Goal: Obtain resource: Download file/media

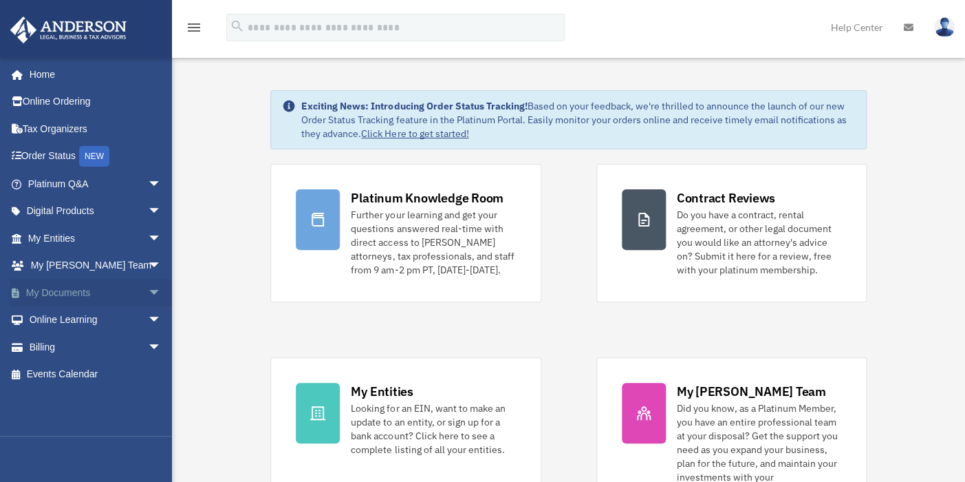
click at [148, 290] on span "arrow_drop_down" at bounding box center [162, 293] width 28 height 28
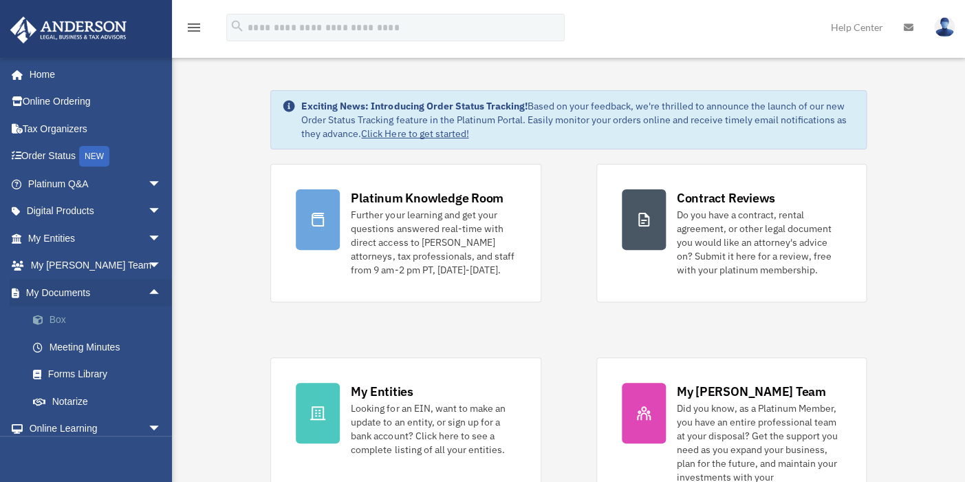
click at [65, 320] on link "Box" at bounding box center [100, 320] width 163 height 28
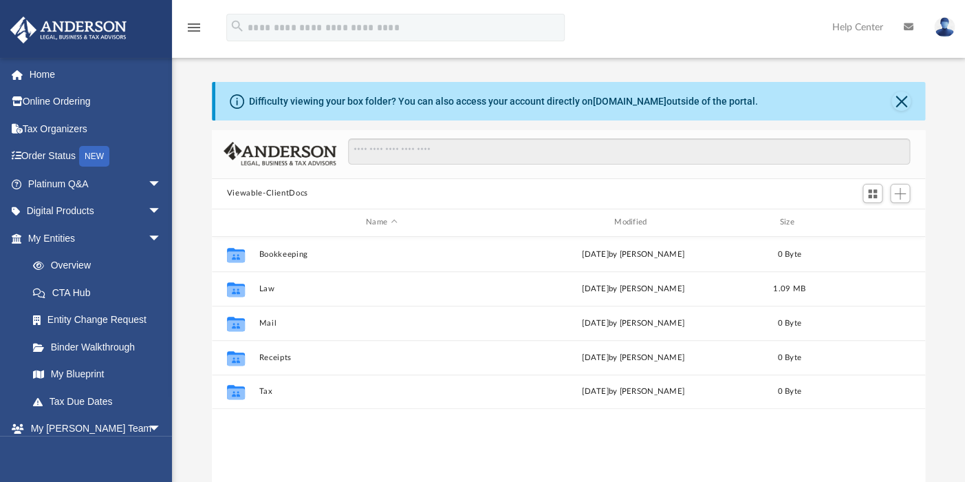
scroll to position [302, 703]
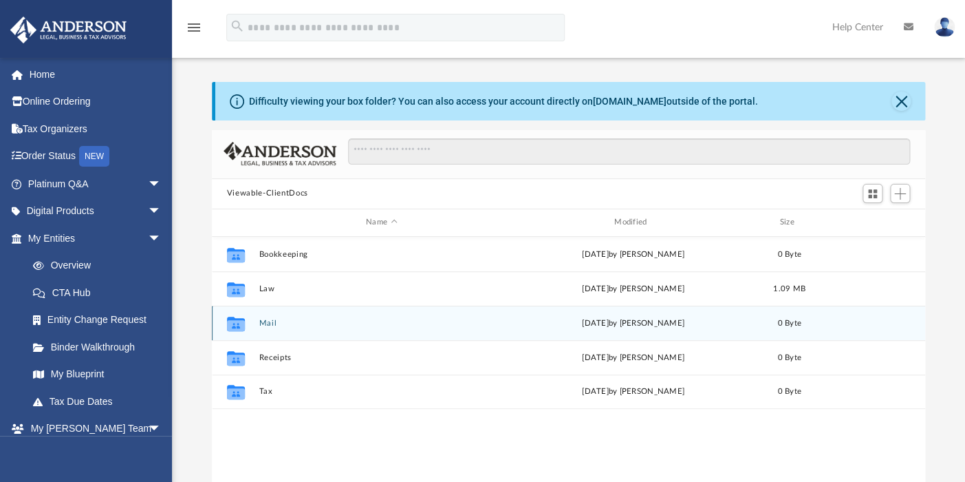
click at [268, 322] on button "Mail" at bounding box center [382, 323] width 246 height 9
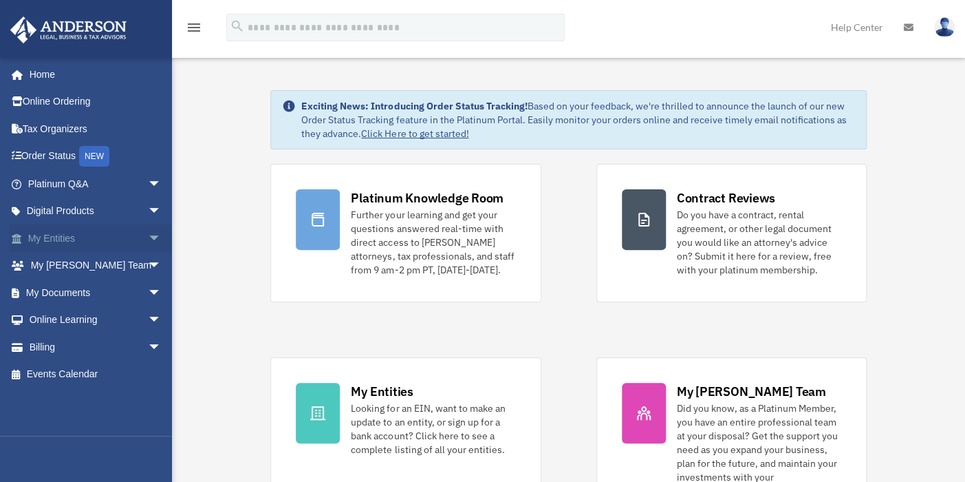
click at [75, 237] on link "My Entities arrow_drop_down" at bounding box center [96, 238] width 173 height 28
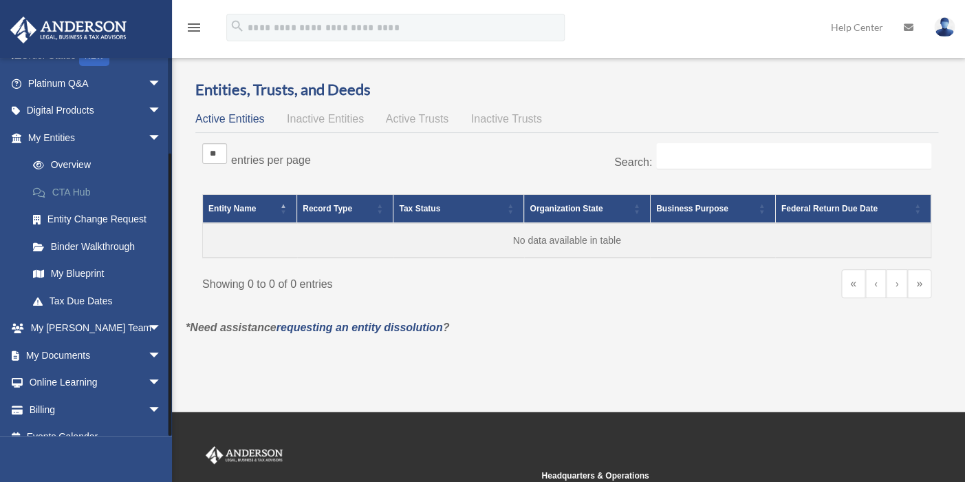
scroll to position [118, 0]
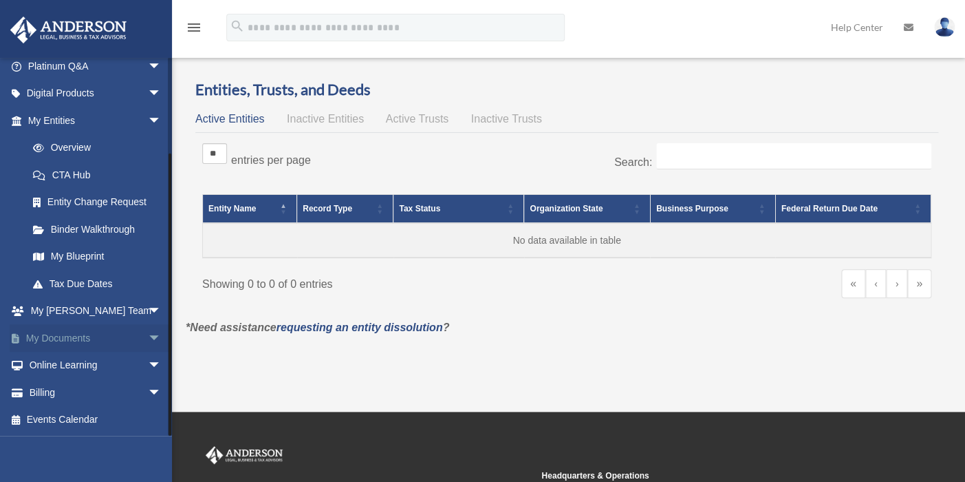
click at [105, 336] on link "My Documents arrow_drop_down" at bounding box center [96, 338] width 173 height 28
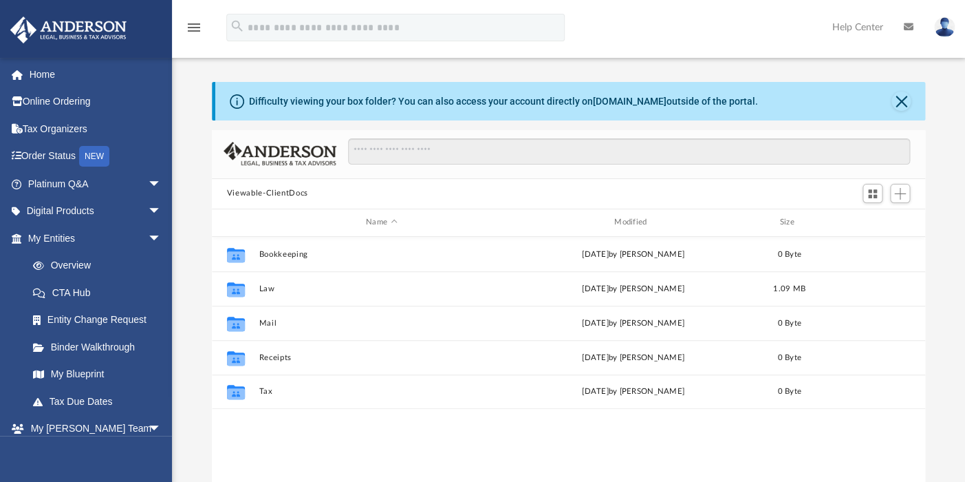
scroll to position [302, 703]
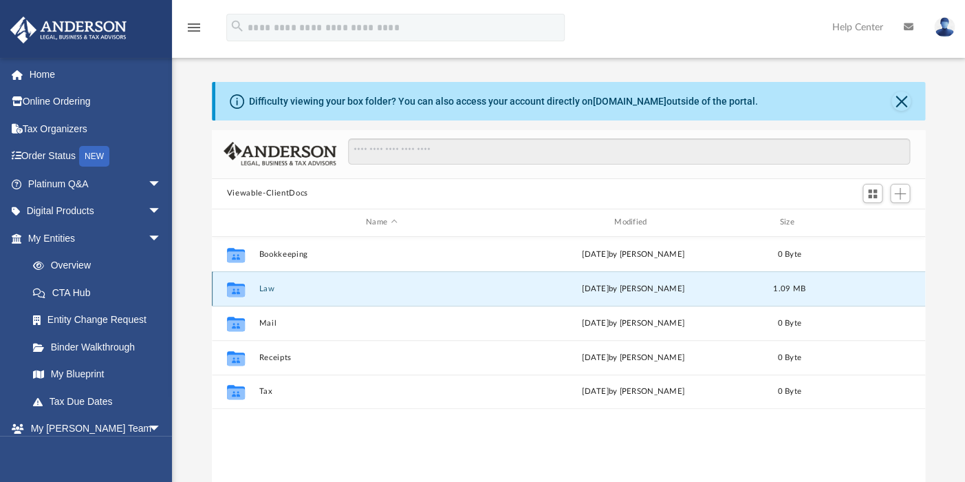
click at [275, 288] on button "Law" at bounding box center [382, 288] width 246 height 9
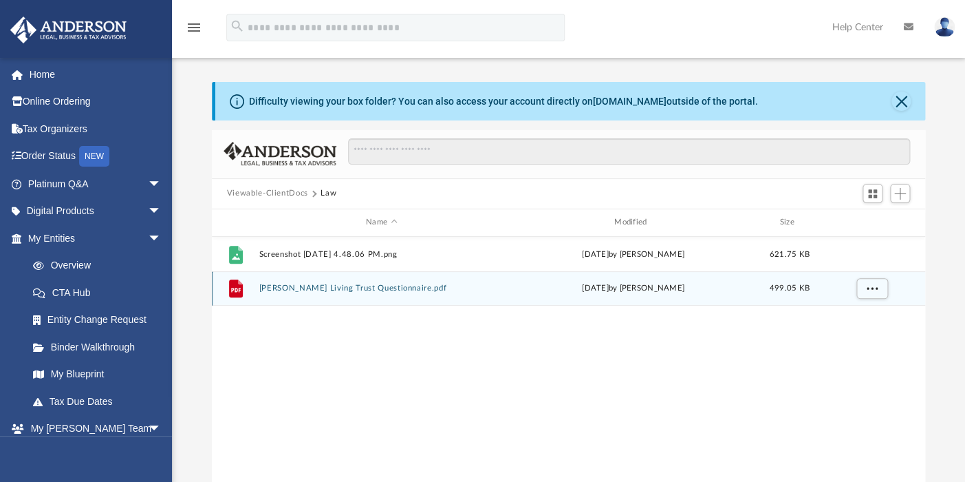
click at [390, 287] on button "[PERSON_NAME] Living Trust Questionnaire.pdf" at bounding box center [382, 287] width 246 height 9
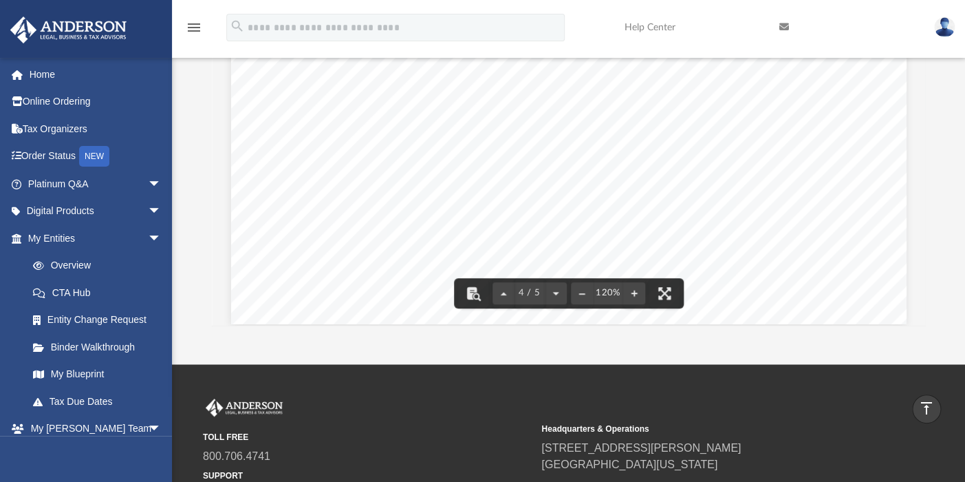
scroll to position [0, 0]
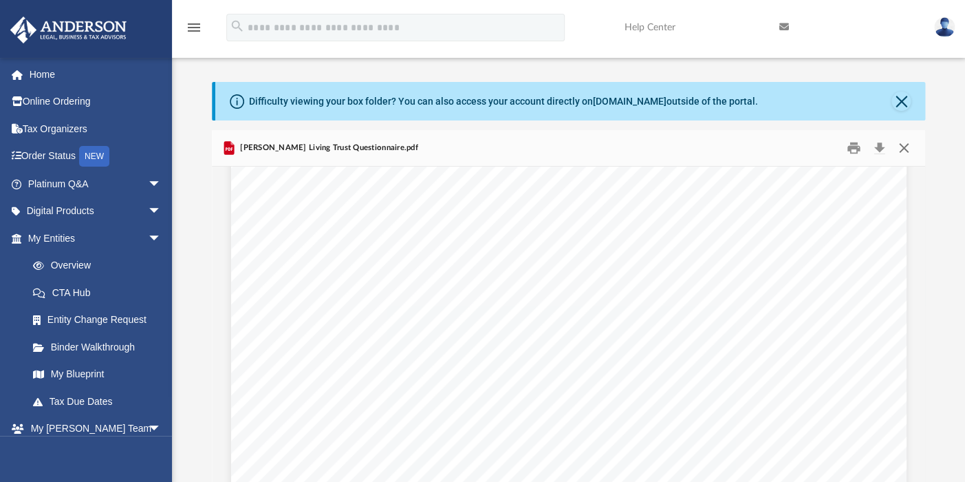
click at [908, 151] on button "Close" at bounding box center [904, 147] width 25 height 21
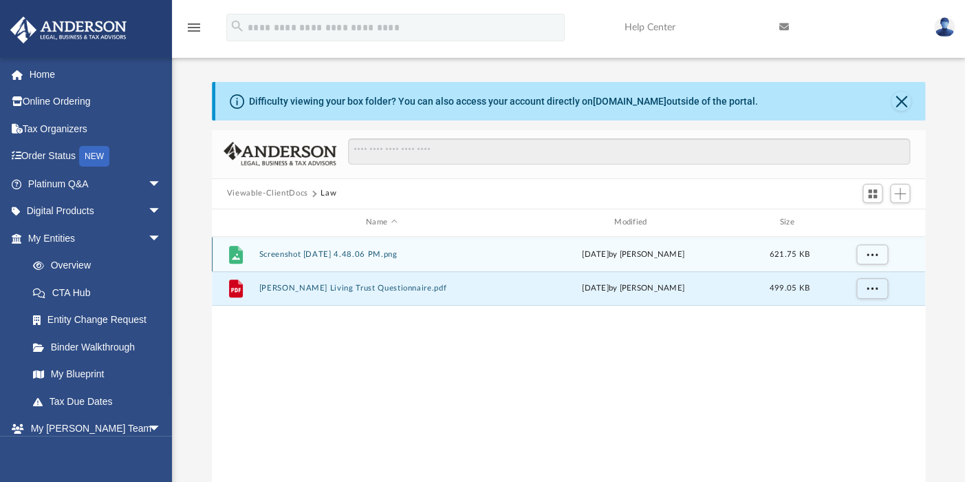
click at [380, 253] on button "Screenshot [DATE] 4.48.06 PM.png" at bounding box center [382, 254] width 246 height 9
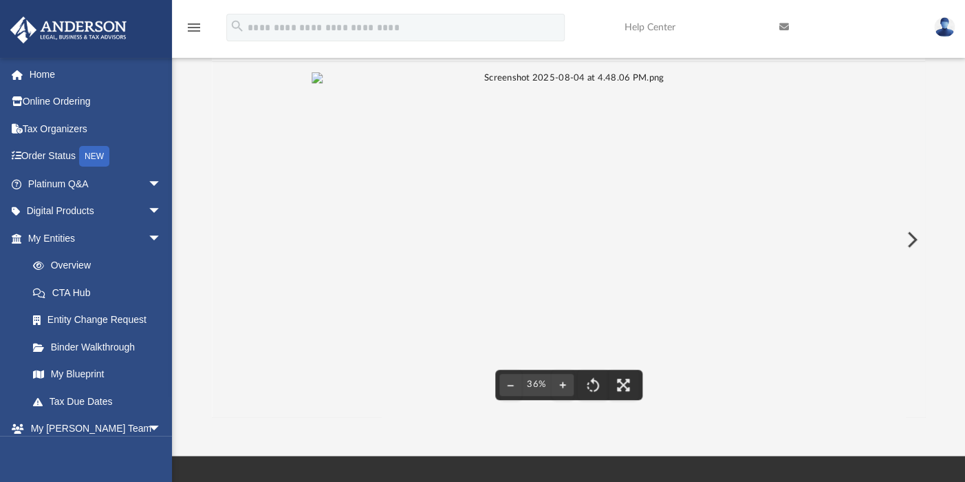
scroll to position [105, 0]
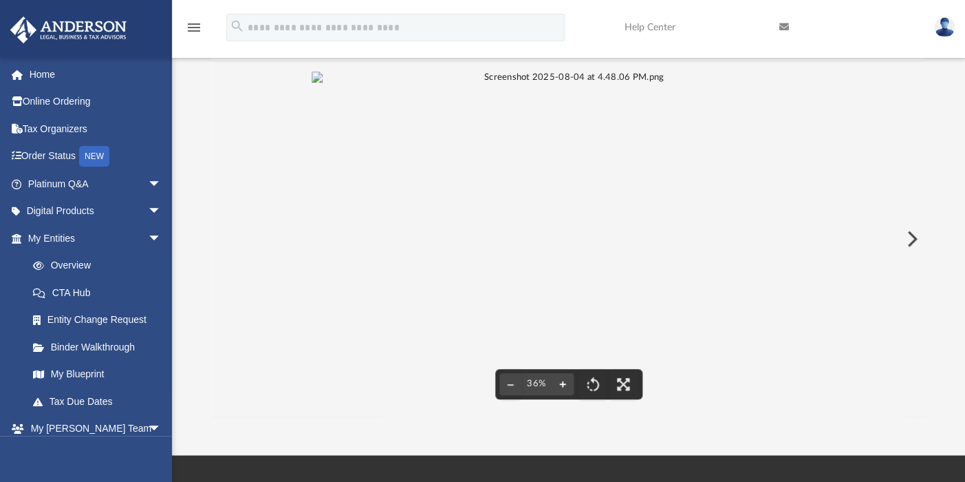
click at [561, 385] on button "File preview" at bounding box center [563, 384] width 22 height 30
